Goal: Information Seeking & Learning: Learn about a topic

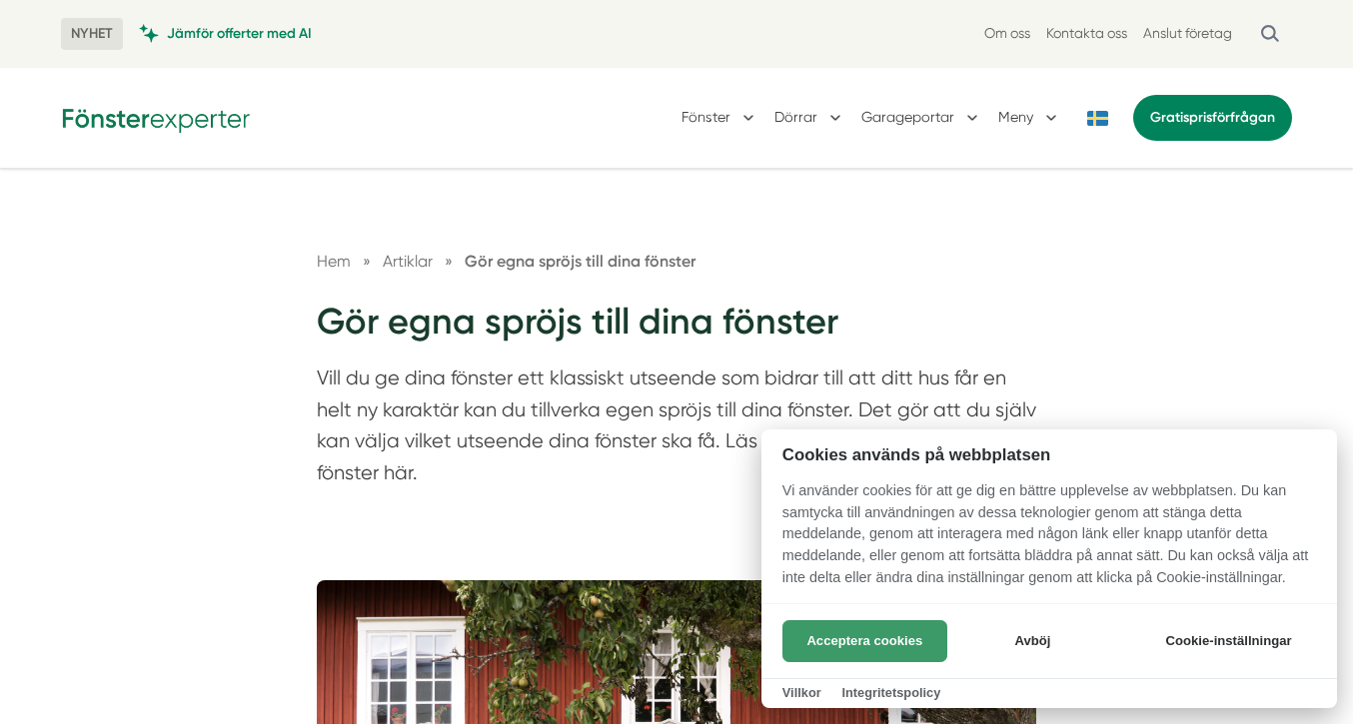
click at [913, 643] on button "Acceptera cookies" at bounding box center [864, 641] width 165 height 42
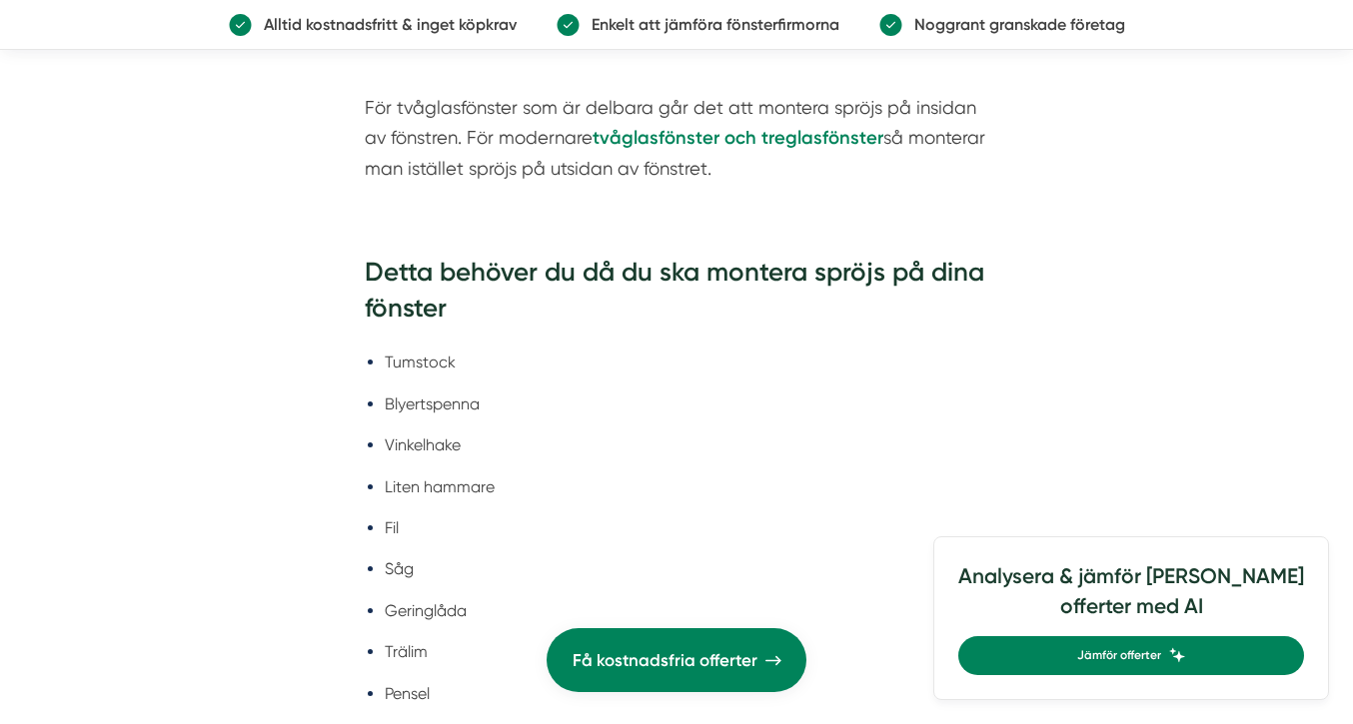
scroll to position [3724, 0]
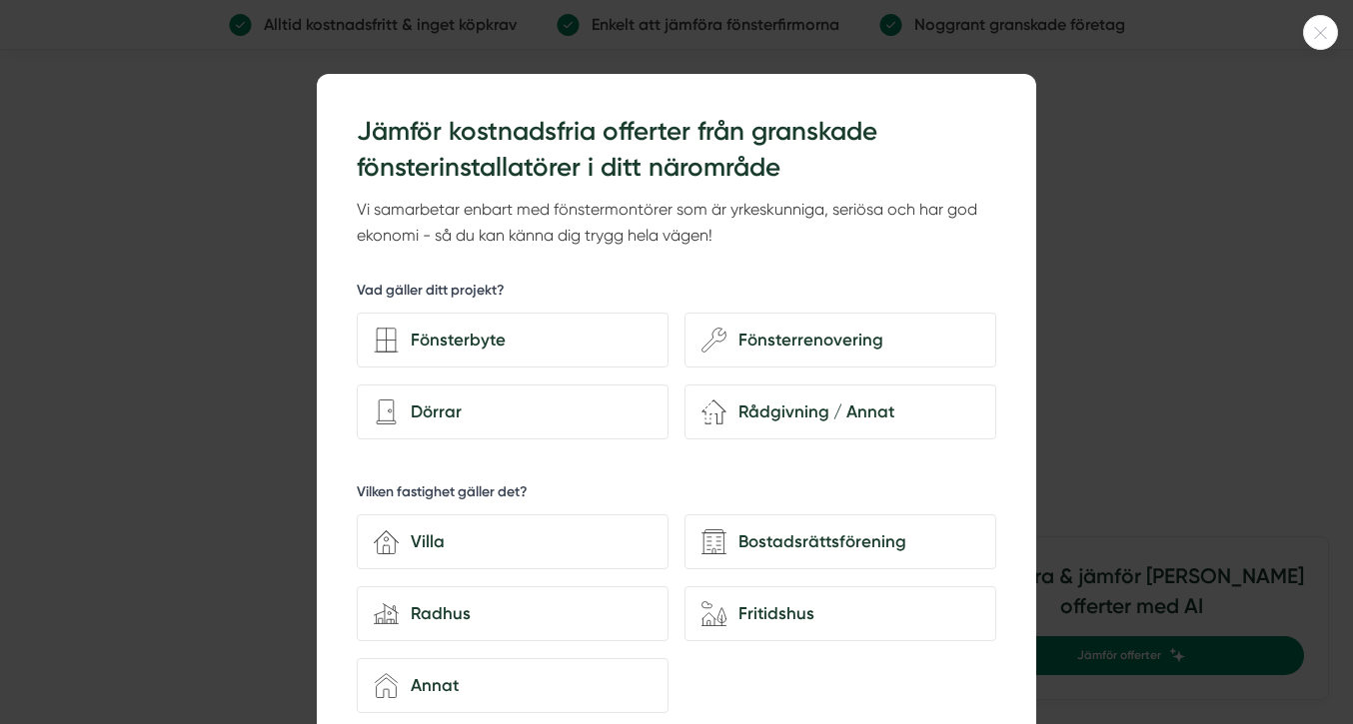
click at [1323, 36] on icon at bounding box center [1320, 33] width 33 height 12
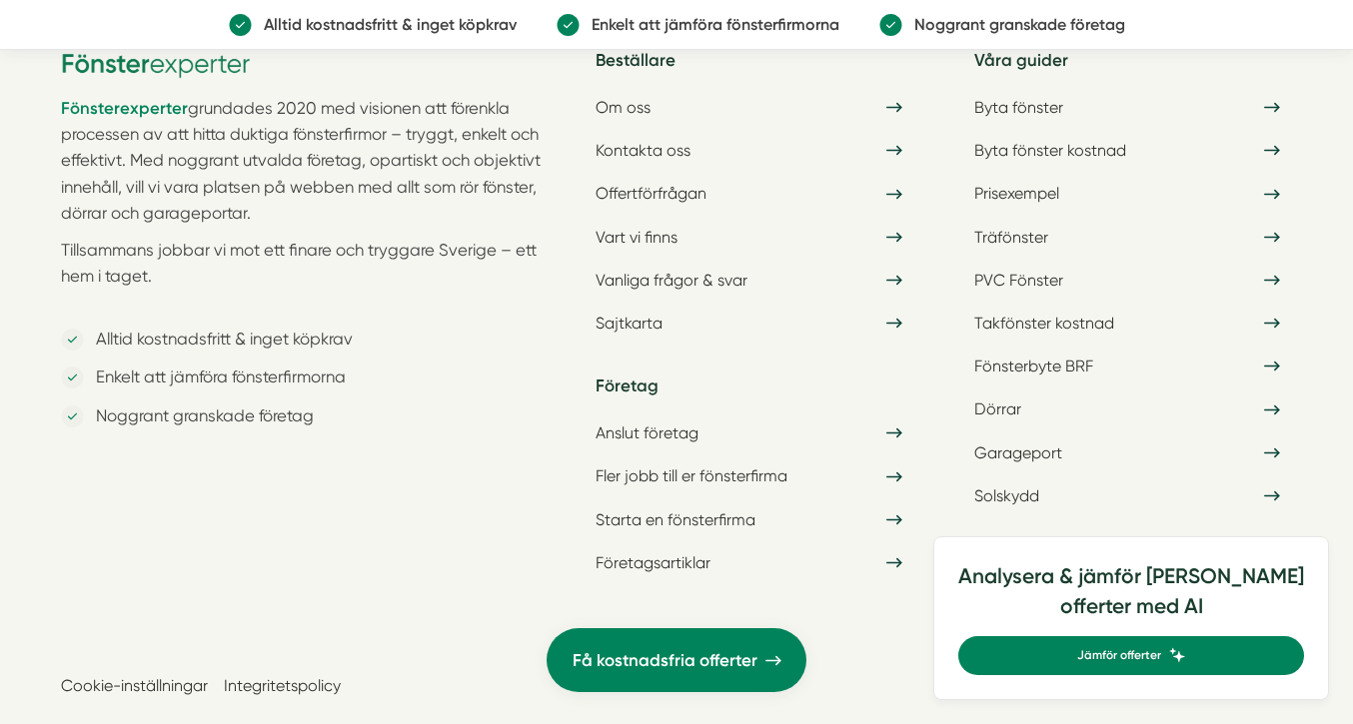
scroll to position [7397, 0]
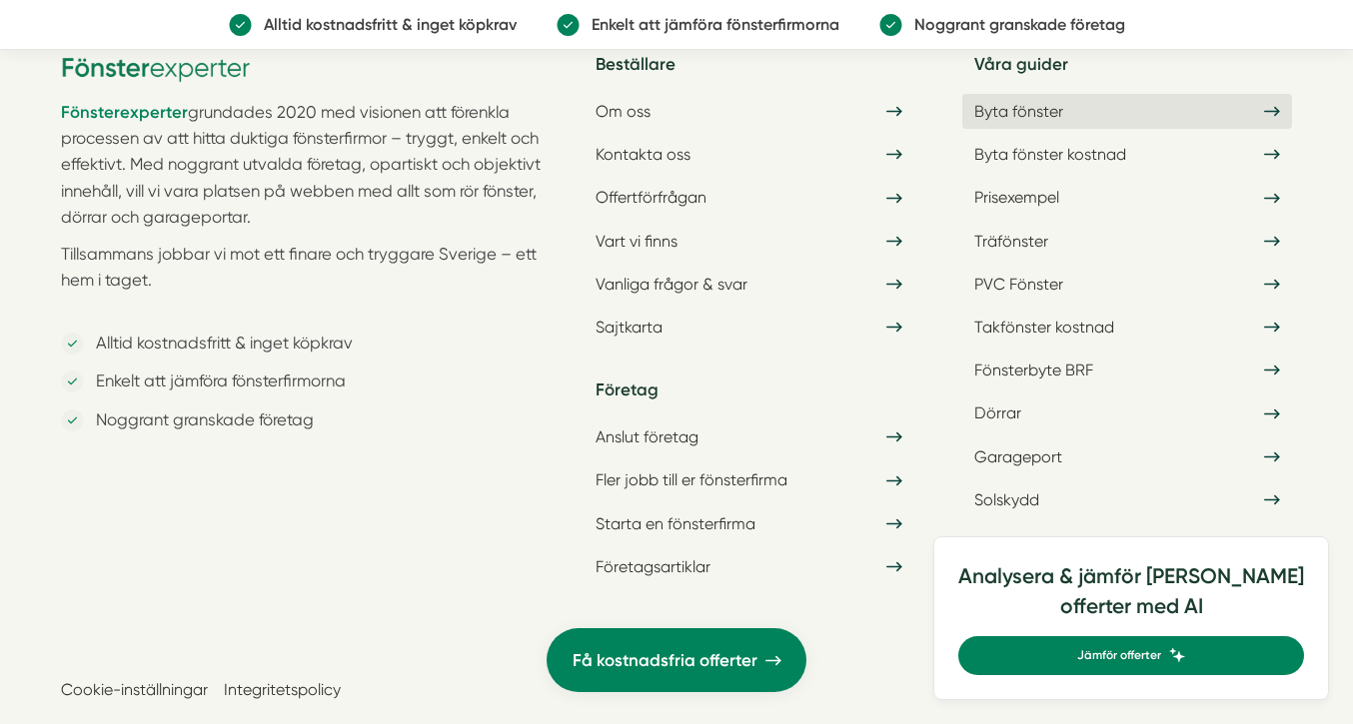
click at [1167, 94] on link "Byta fönster" at bounding box center [1127, 111] width 330 height 35
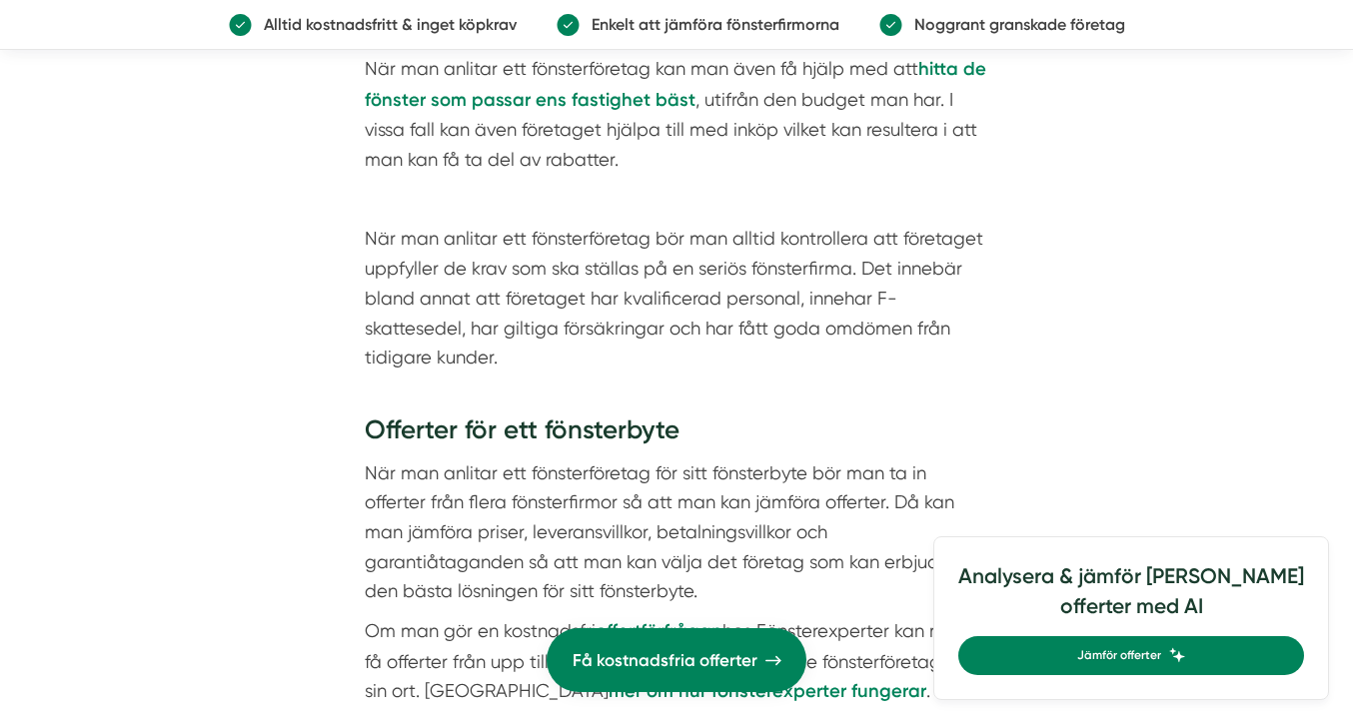
scroll to position [11185, 0]
